Goal: Task Accomplishment & Management: Manage account settings

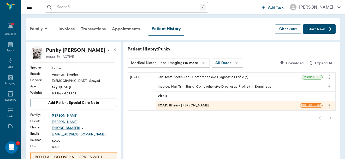
click at [80, 9] on input "text" at bounding box center [127, 7] width 145 height 7
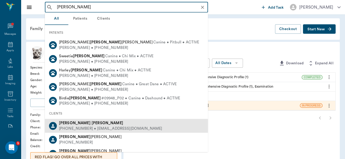
click at [89, 126] on div "[PHONE_NUMBER] • [EMAIL_ADDRESS][DOMAIN_NAME]" at bounding box center [110, 128] width 103 height 5
type input "[PERSON_NAME]"
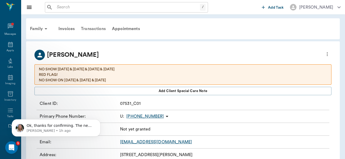
click at [93, 29] on div "Transactions" at bounding box center [93, 28] width 31 height 13
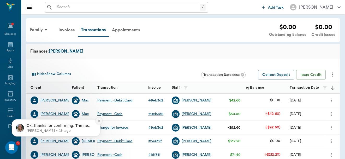
click at [98, 120] on icon "Dismiss notification" at bounding box center [99, 120] width 3 height 3
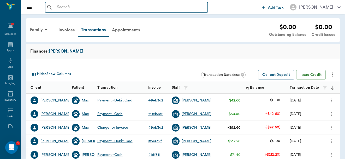
click at [86, 5] on input "text" at bounding box center [130, 7] width 151 height 7
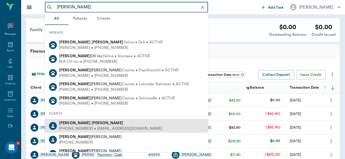
click at [97, 127] on div "[PHONE_NUMBER] • [EMAIL_ADDRESS][DOMAIN_NAME]" at bounding box center [110, 128] width 103 height 5
type input "[PERSON_NAME]"
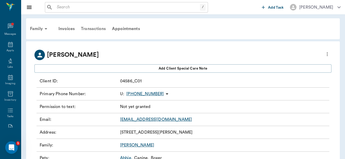
click at [94, 28] on div "Transactions" at bounding box center [93, 28] width 31 height 13
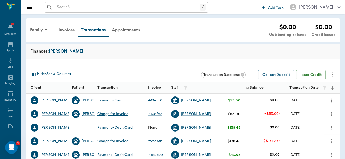
click at [332, 99] on icon "more" at bounding box center [332, 100] width 6 height 6
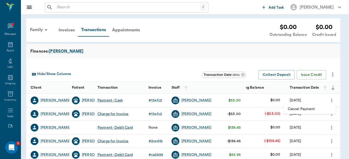
click at [329, 57] on div at bounding box center [174, 79] width 349 height 159
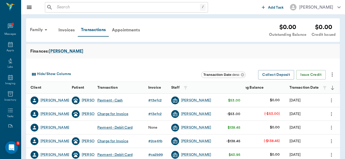
click at [332, 114] on icon "more" at bounding box center [331, 114] width 1 height 4
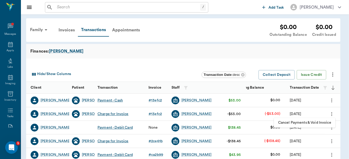
click at [317, 123] on span "Cancel Payments & Void Invoice" at bounding box center [304, 122] width 53 height 5
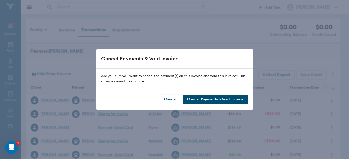
click at [224, 100] on button "Cancel Payments & Void Invoice" at bounding box center [215, 100] width 65 height 10
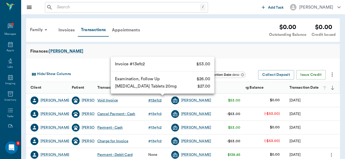
click at [156, 100] on div "# 13efc2" at bounding box center [154, 100] width 13 height 5
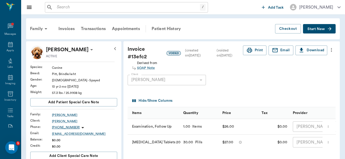
click at [332, 51] on icon "more" at bounding box center [332, 50] width 6 height 6
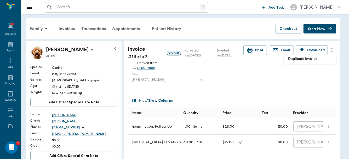
click at [309, 59] on span "Duplicate Invoice" at bounding box center [310, 58] width 44 height 5
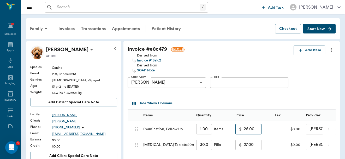
click at [257, 131] on input "26.00" at bounding box center [253, 129] width 18 height 10
type input "0.00"
click at [253, 146] on input "27.00" at bounding box center [253, 145] width 18 height 10
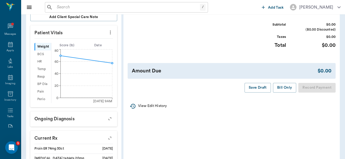
scroll to position [138, 0]
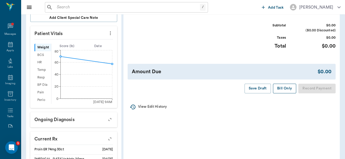
type input "0.00"
click at [286, 90] on button "Bill Only" at bounding box center [285, 89] width 24 height 10
